Goal: Navigation & Orientation: Understand site structure

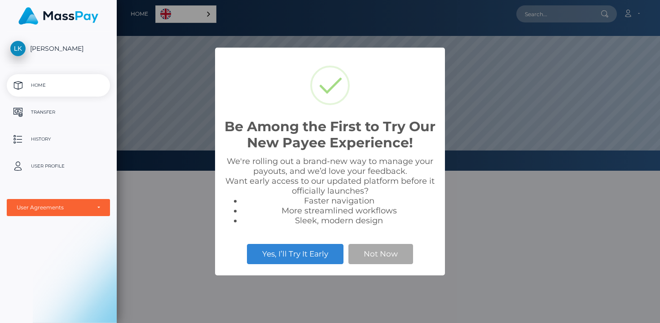
scroll to position [171, 544]
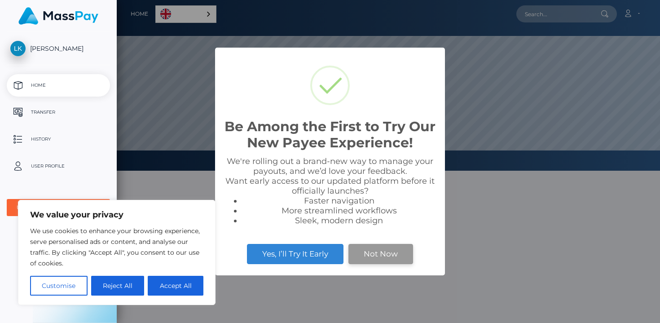
click at [377, 254] on button "Not Now" at bounding box center [381, 254] width 65 height 20
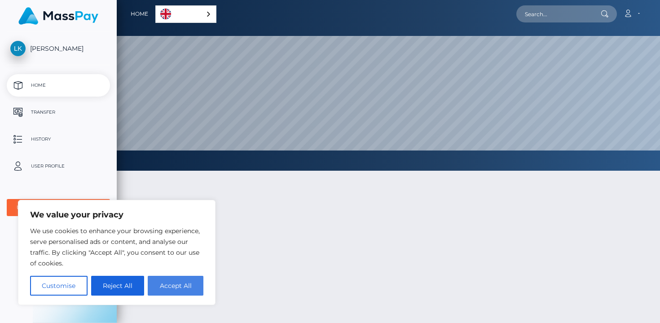
click at [182, 282] on button "Accept All" at bounding box center [176, 286] width 56 height 20
checkbox input "true"
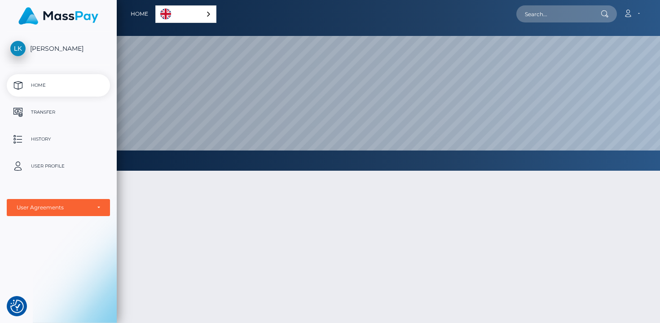
click at [332, 225] on div at bounding box center [389, 291] width 544 height 268
click at [56, 112] on p "Transfer" at bounding box center [58, 112] width 96 height 13
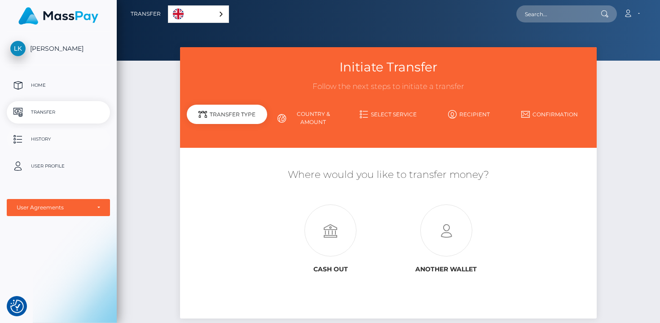
click at [62, 135] on p "History" at bounding box center [58, 139] width 96 height 13
click at [75, 162] on p "User Profile" at bounding box center [58, 166] width 96 height 13
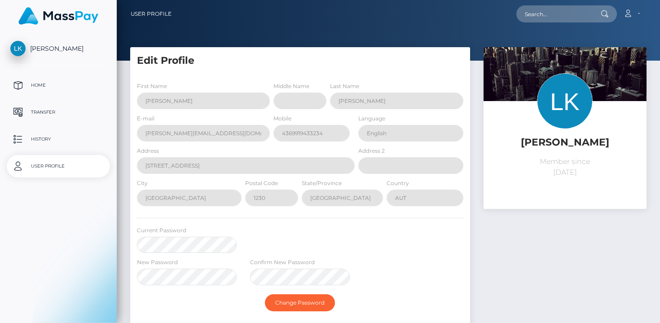
select select
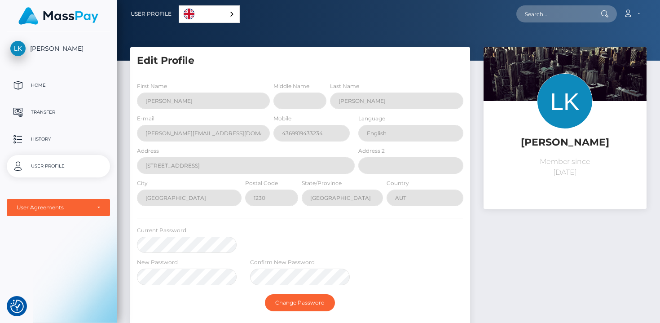
click at [81, 53] on link "[PERSON_NAME]" at bounding box center [58, 48] width 117 height 15
click at [62, 85] on p "Home" at bounding box center [58, 85] width 96 height 13
